Goal: Information Seeking & Learning: Learn about a topic

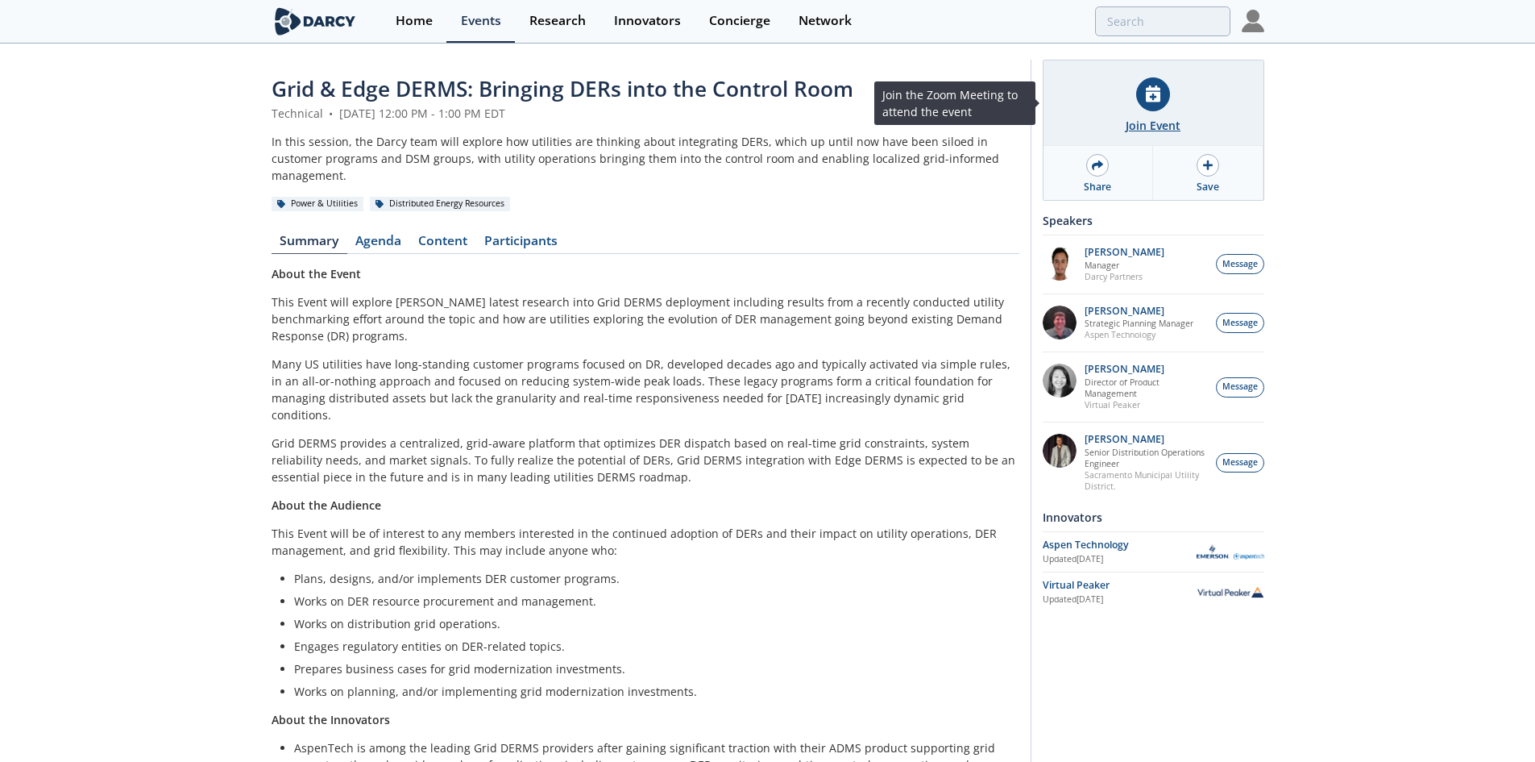
click at [1172, 94] on div "Join Event" at bounding box center [1154, 102] width 220 height 85
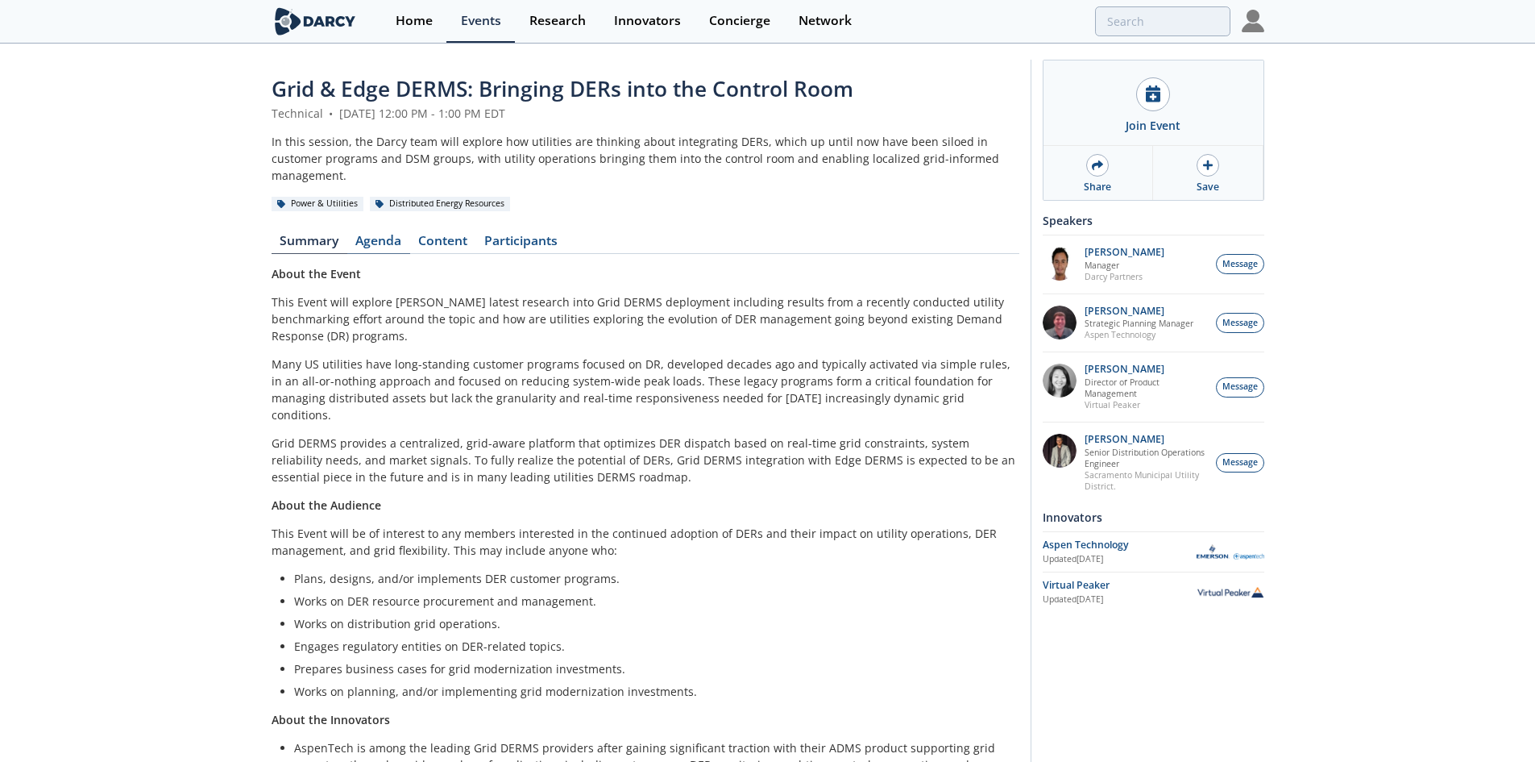
click at [394, 235] on link "Agenda" at bounding box center [378, 244] width 63 height 19
click at [408, 235] on link "Agenda" at bounding box center [378, 244] width 63 height 19
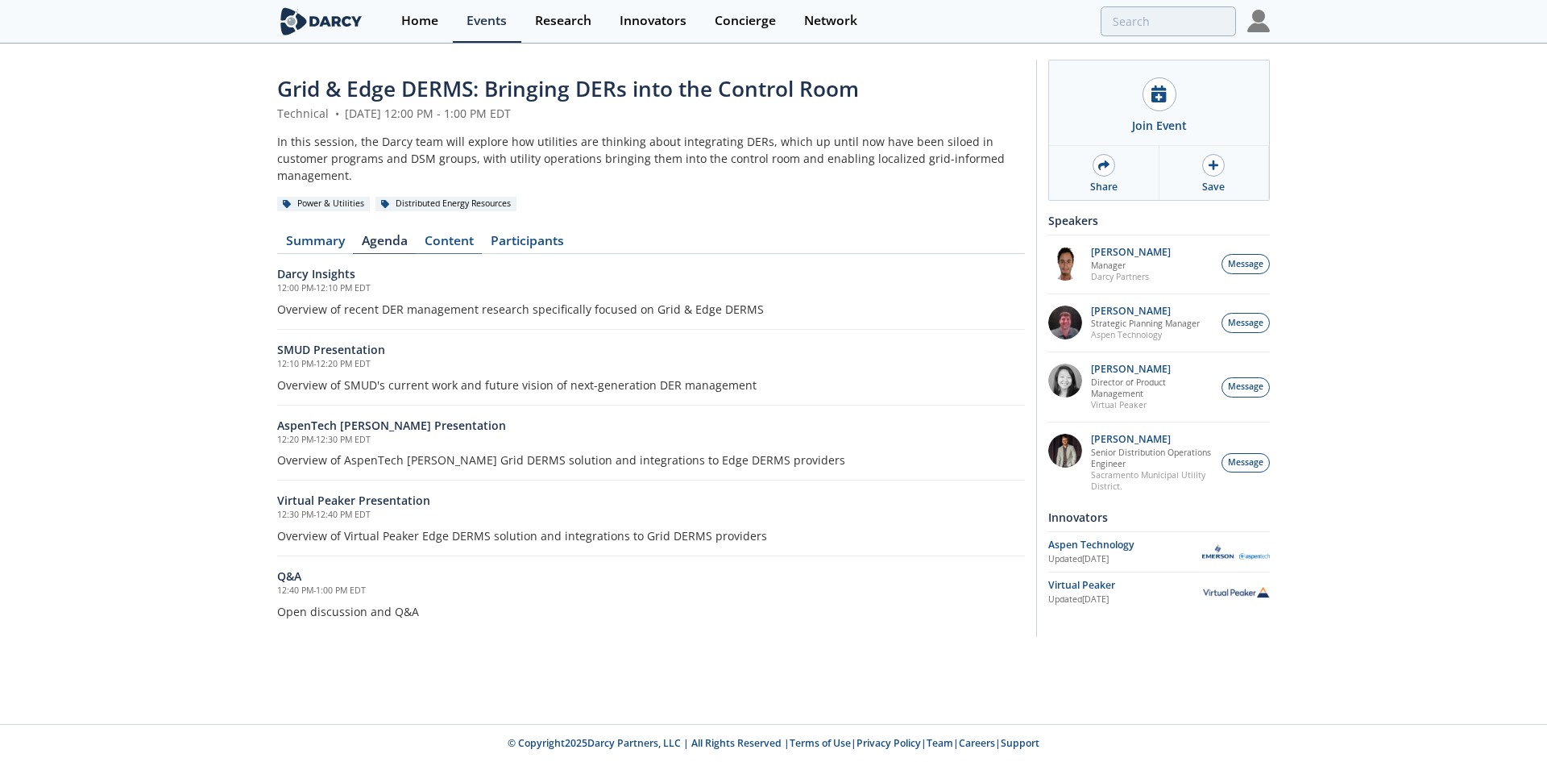
click at [455, 235] on link "Content" at bounding box center [449, 244] width 66 height 19
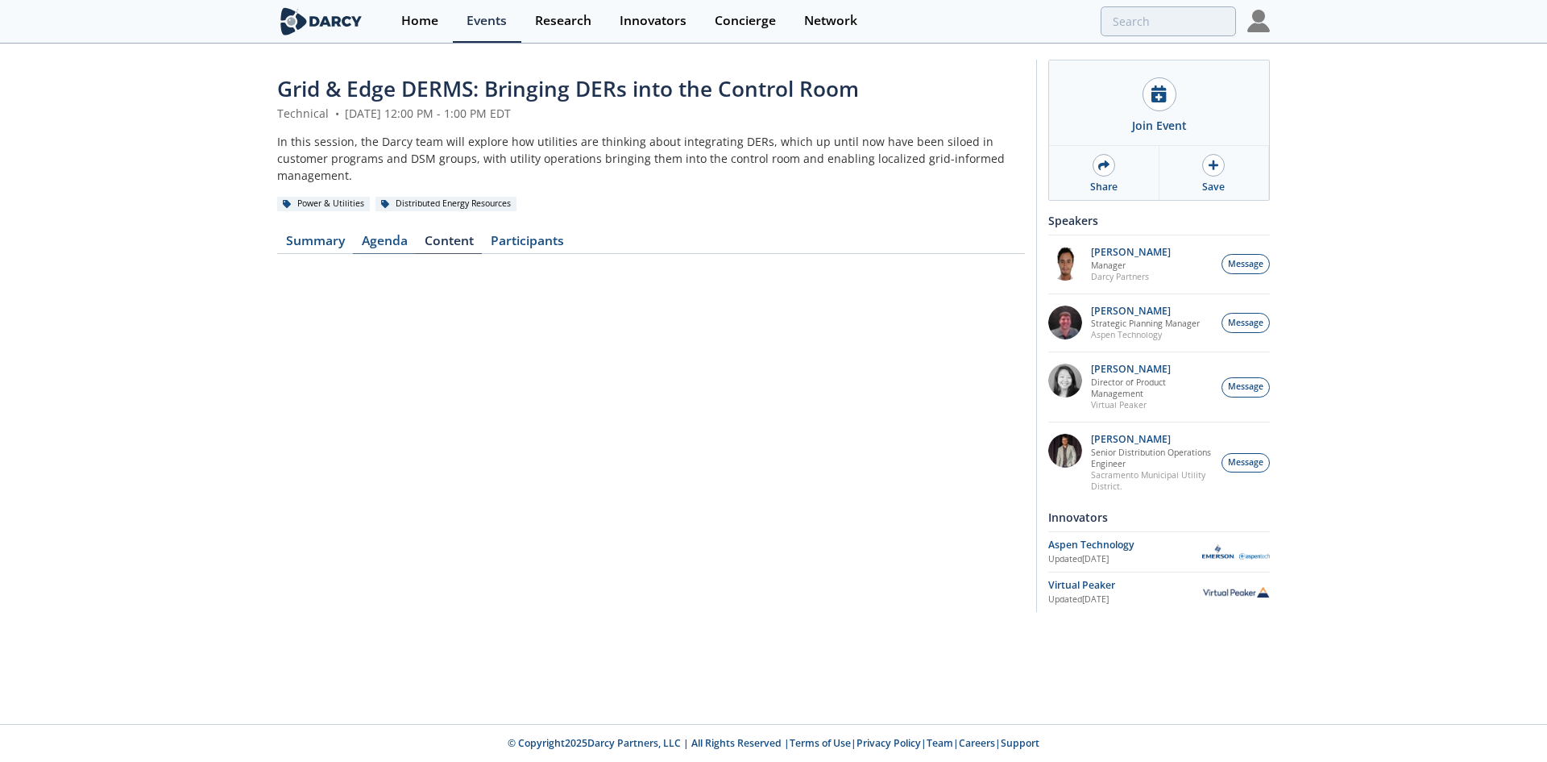
click at [385, 235] on link "Agenda" at bounding box center [384, 244] width 63 height 19
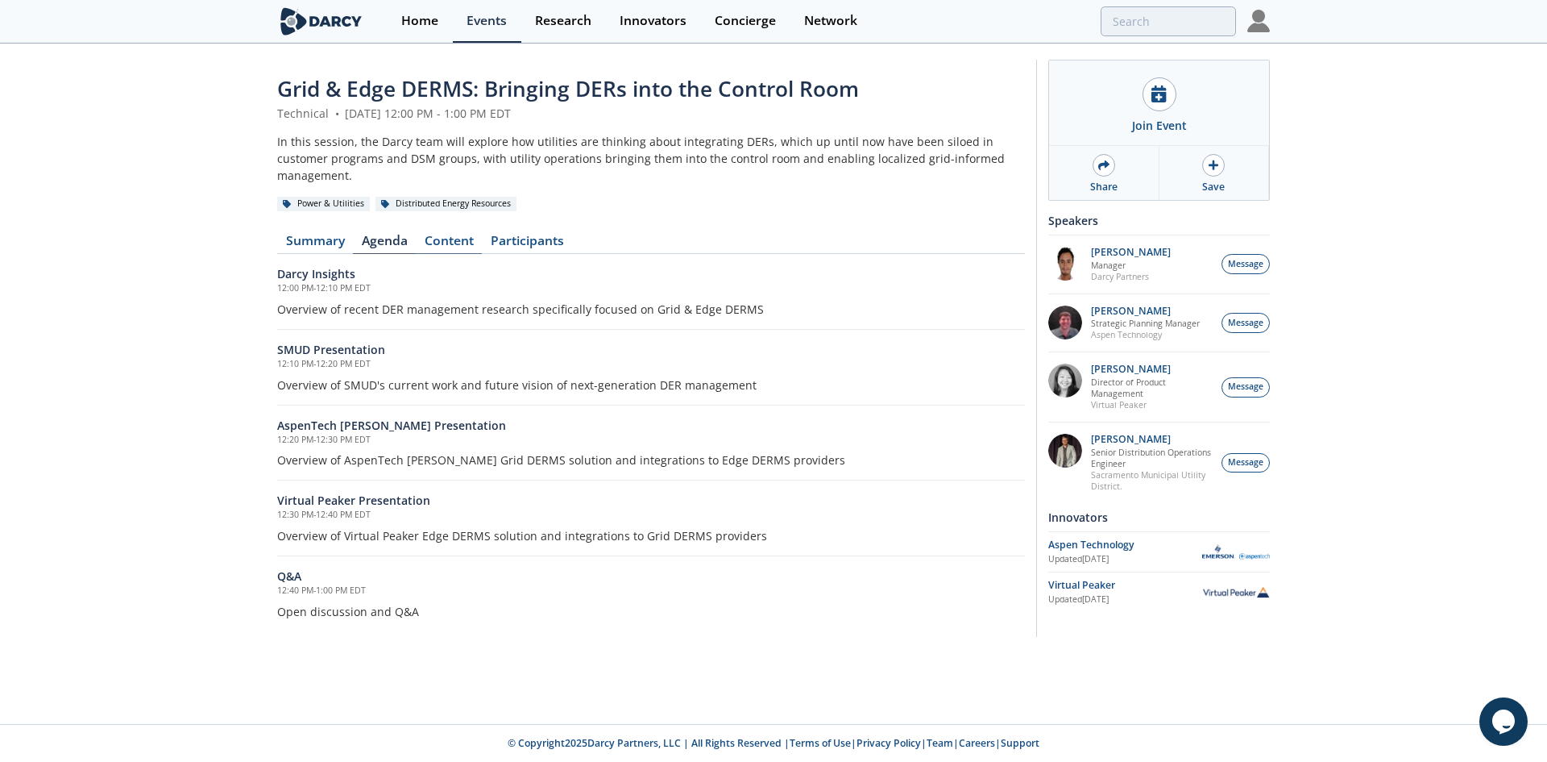
click at [457, 235] on link "Content" at bounding box center [449, 244] width 66 height 19
